Goal: Find specific fact: Find specific fact

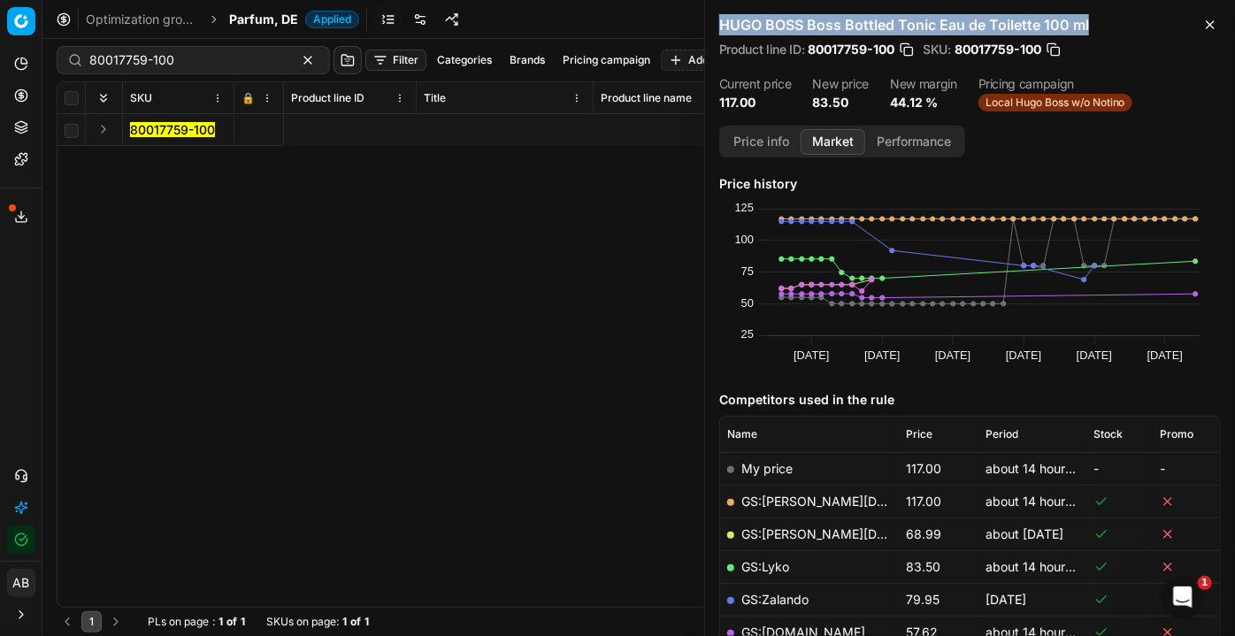
scroll to position [0, 4554]
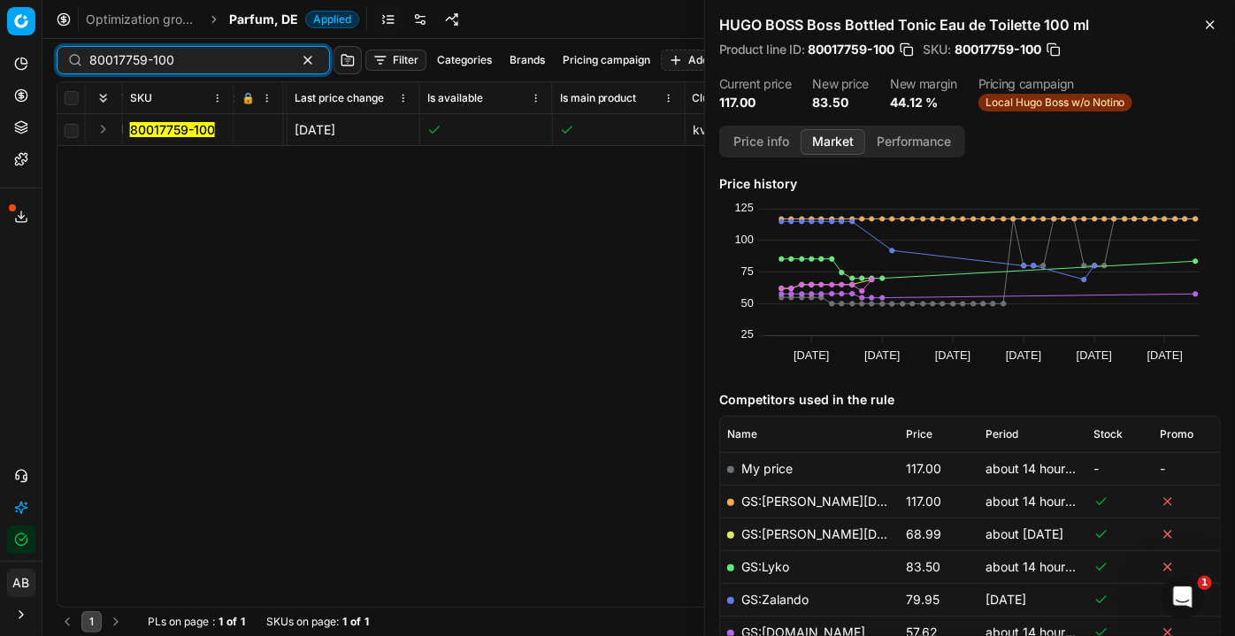
click at [186, 57] on input "80017759-100" at bounding box center [186, 60] width 194 height 18
click at [250, 21] on span "Parfum, DE" at bounding box center [263, 20] width 69 height 18
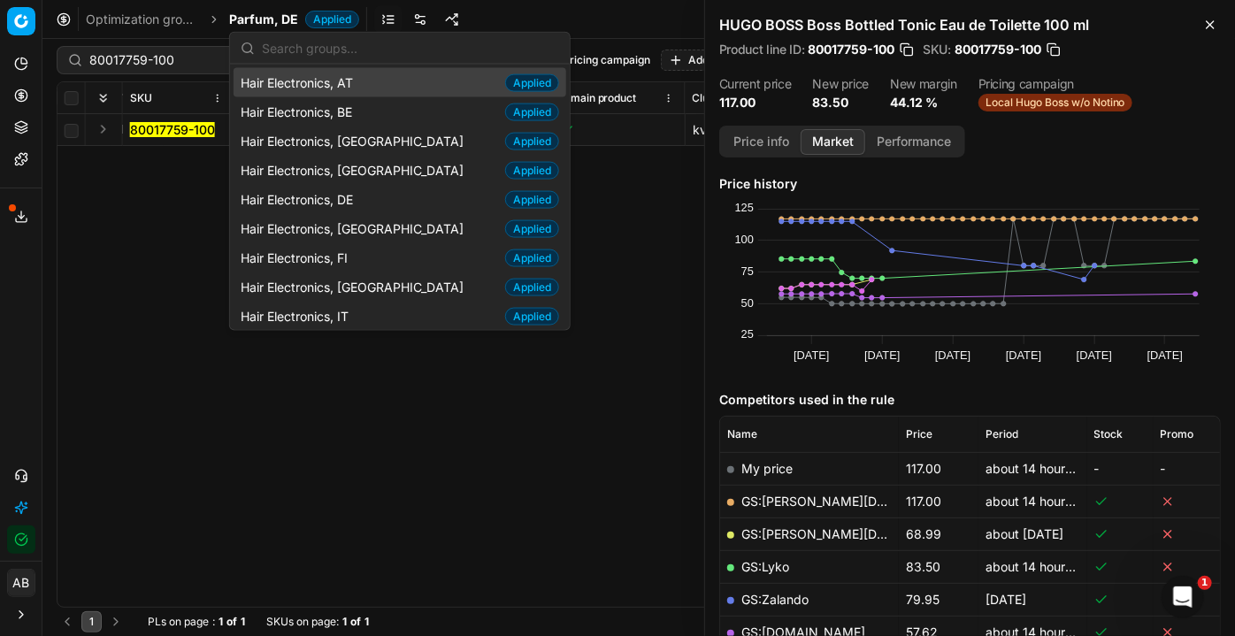
click at [319, 49] on input "text" at bounding box center [410, 47] width 297 height 35
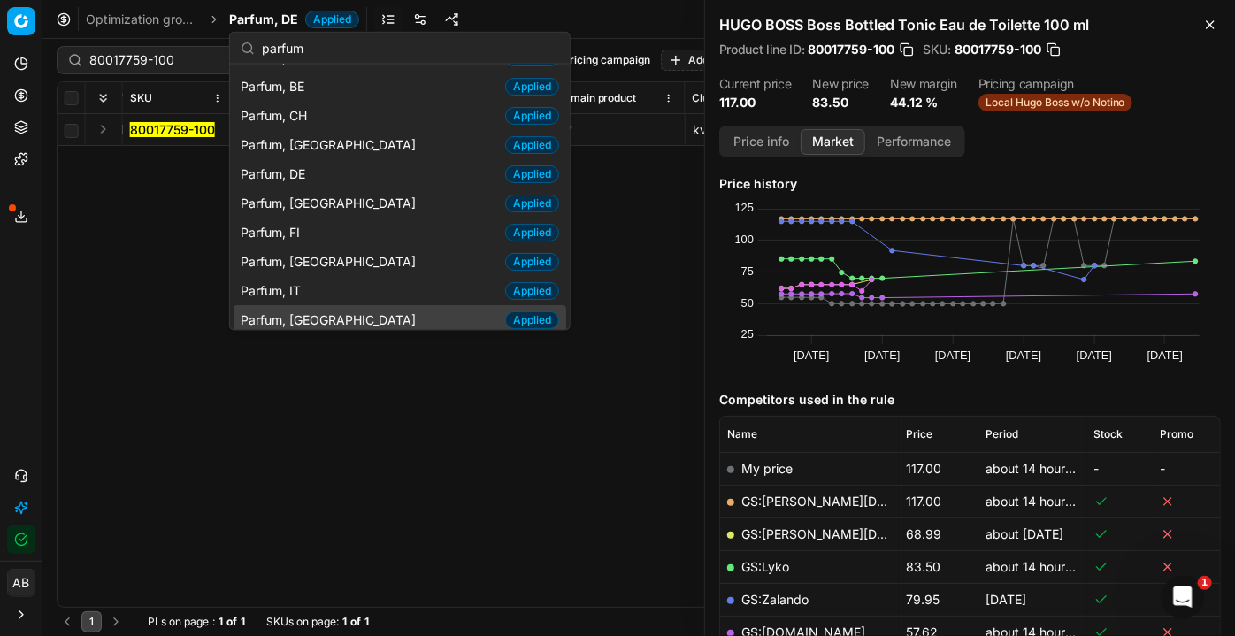
scroll to position [82, 0]
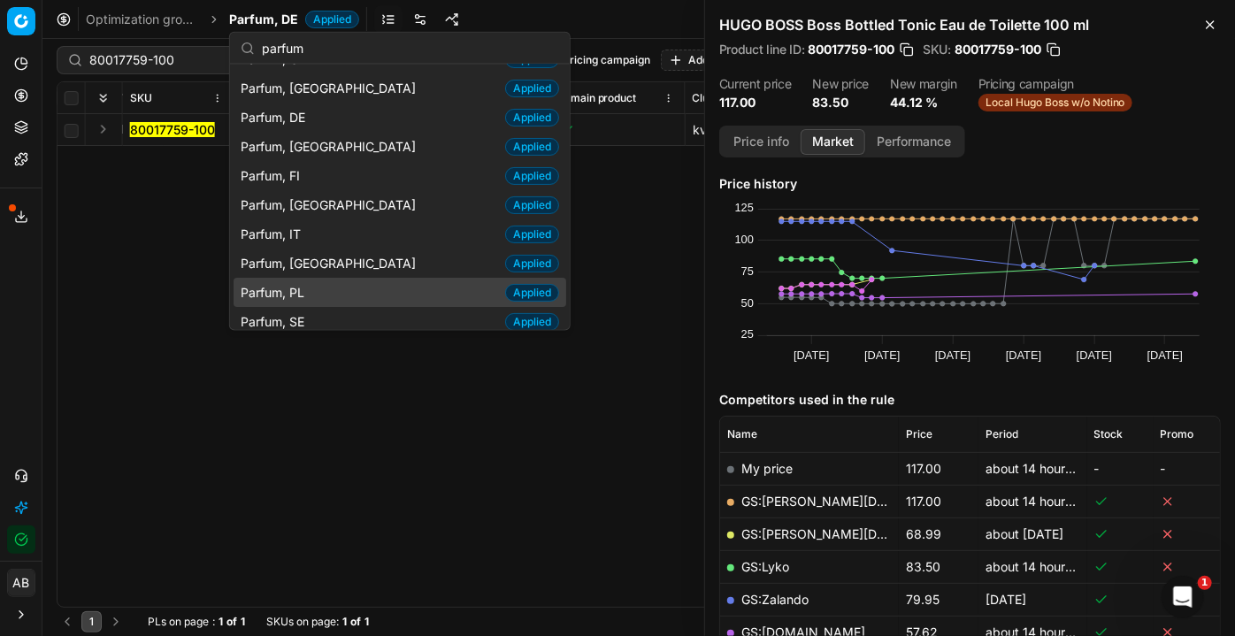
type input "parfum"
click at [314, 288] on div "Parfum, PL Applied" at bounding box center [400, 292] width 333 height 29
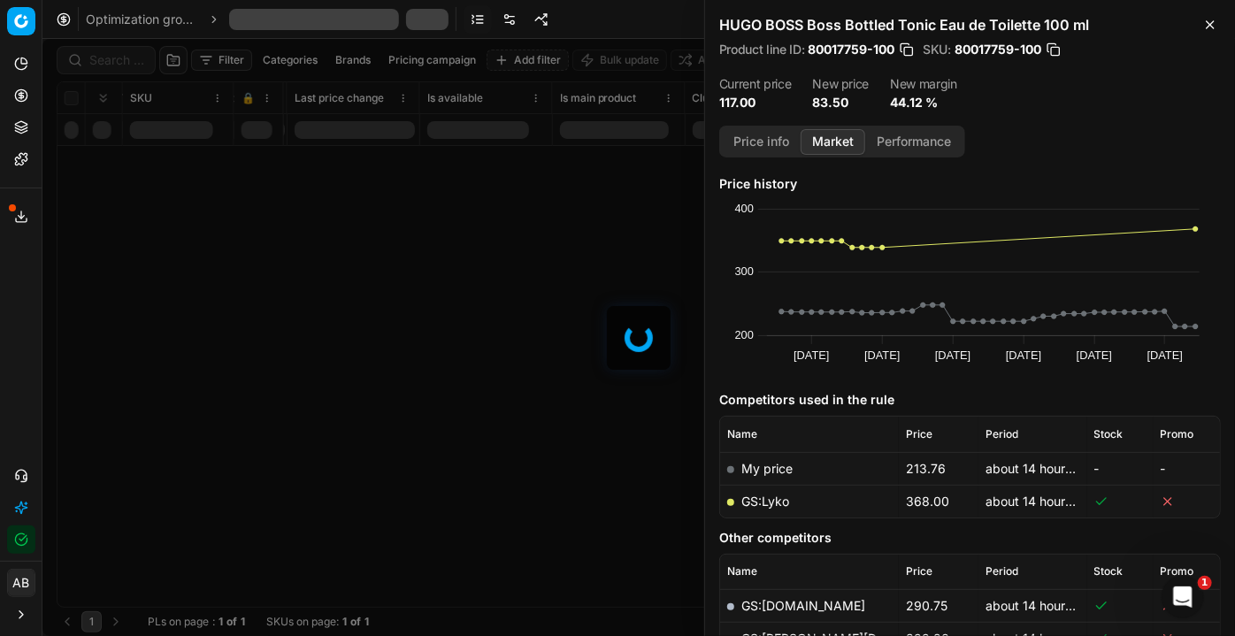
click at [106, 64] on div at bounding box center [638, 337] width 1193 height 597
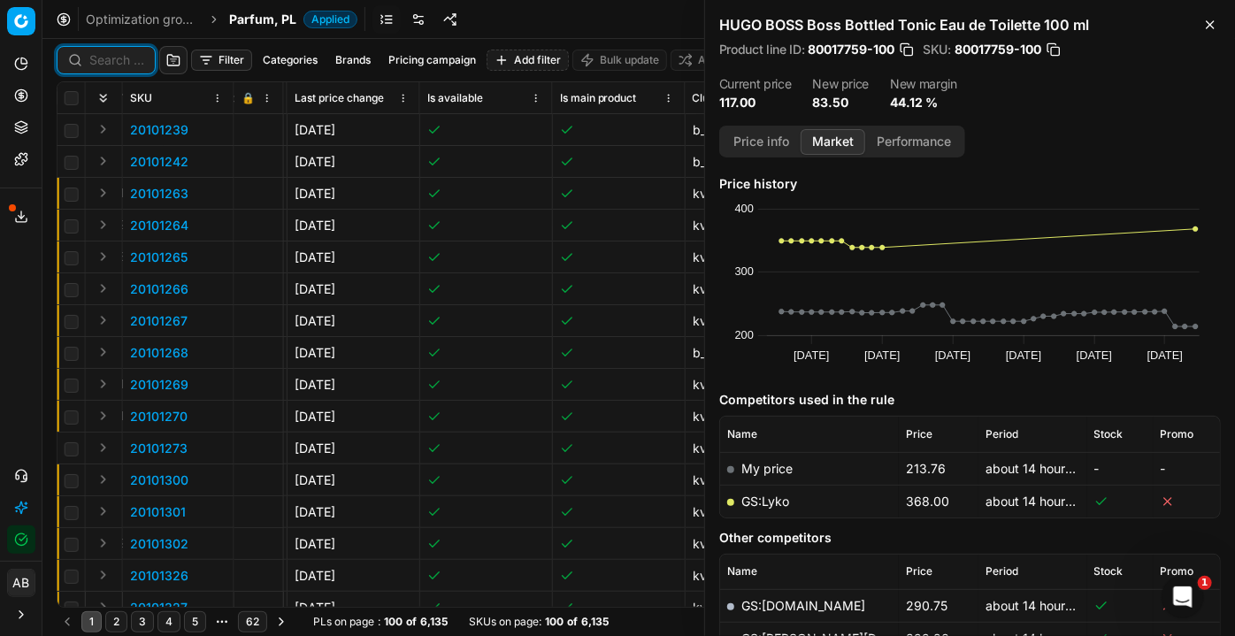
click at [121, 63] on input at bounding box center [116, 60] width 55 height 18
paste input "90004689-0007036"
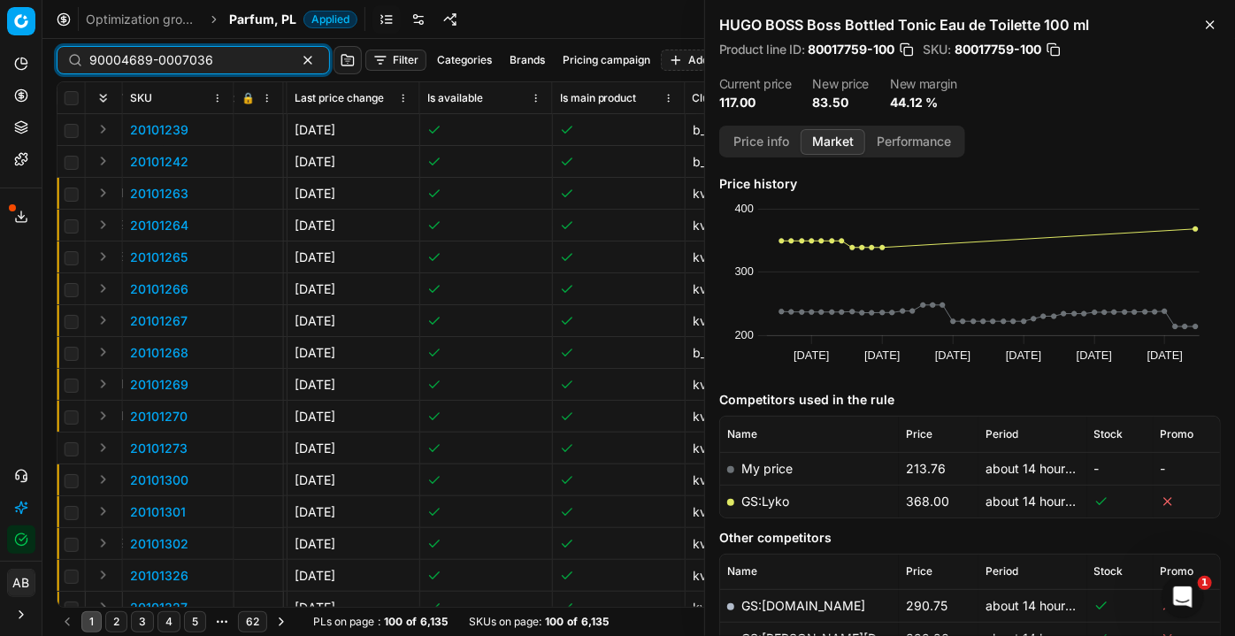
type input "90004689-0007036"
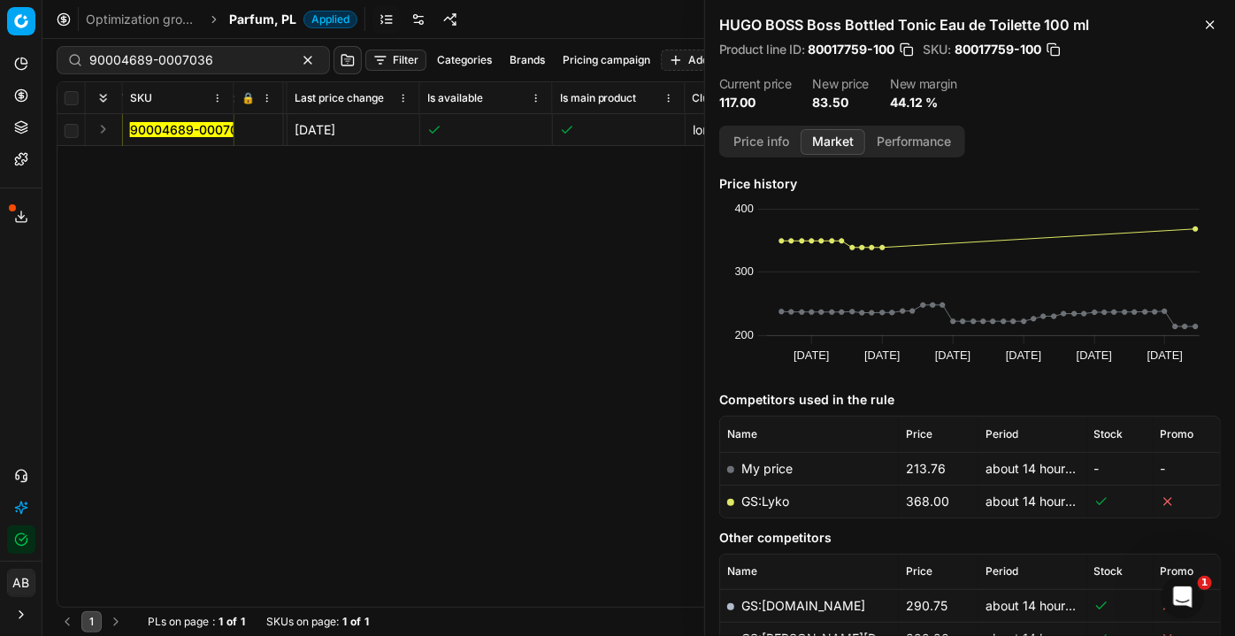
click at [175, 132] on mark "90004689-0007036" at bounding box center [192, 129] width 124 height 15
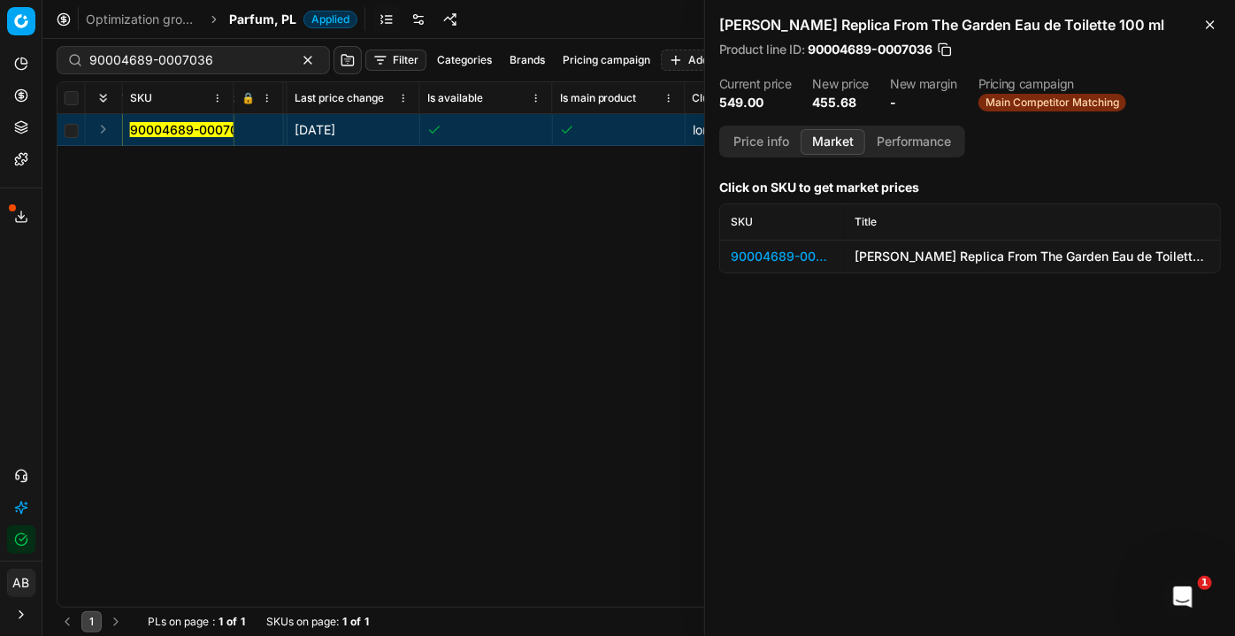
click at [767, 254] on div "90004689-0007036" at bounding box center [782, 257] width 103 height 18
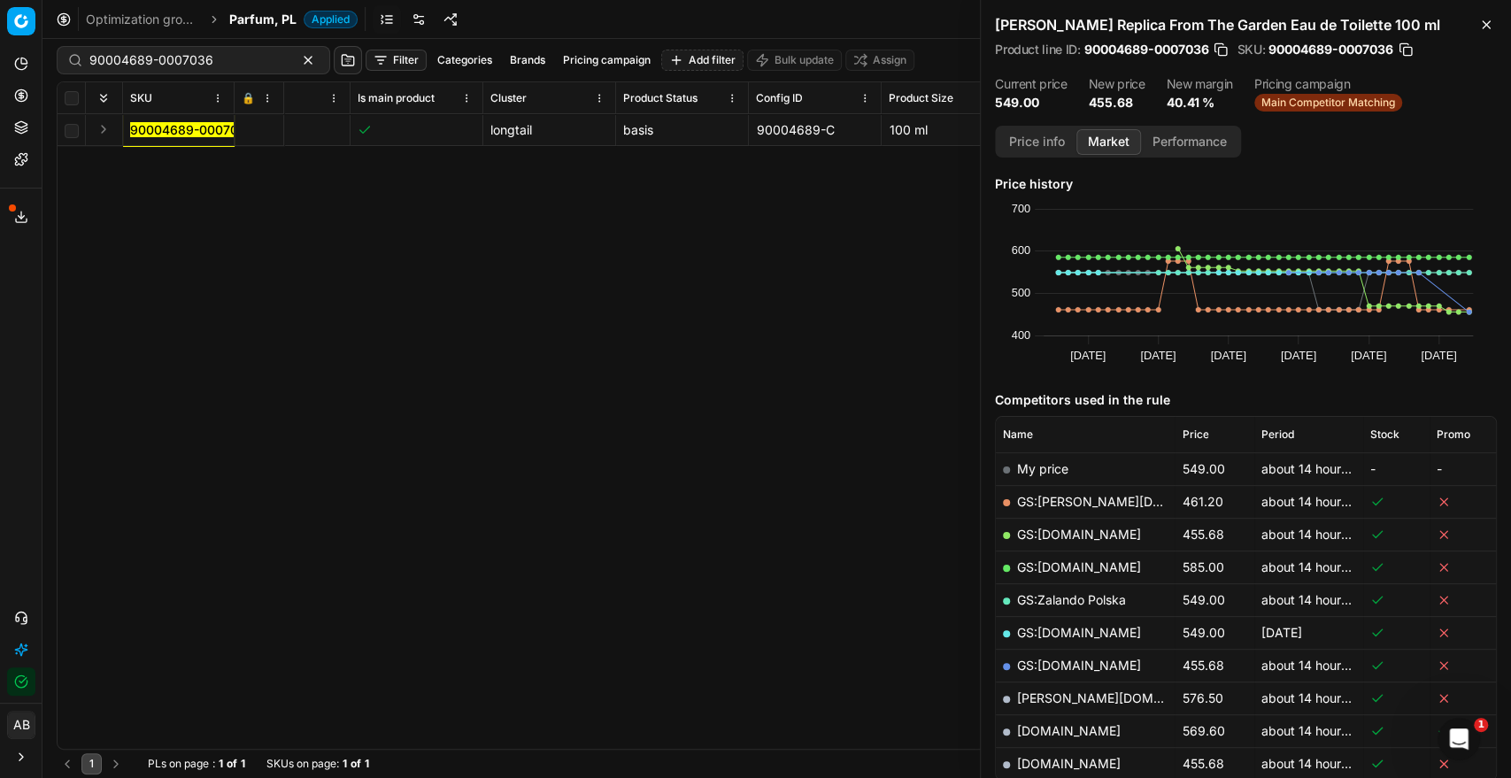
scroll to position [0, 5032]
drag, startPoint x: 579, startPoint y: 131, endPoint x: 481, endPoint y: 121, distance: 97.8
click at [481, 121] on div "90004689-C" at bounding box center [540, 130] width 118 height 18
copy div "90004689-C"
